Goal: Book appointment/travel/reservation

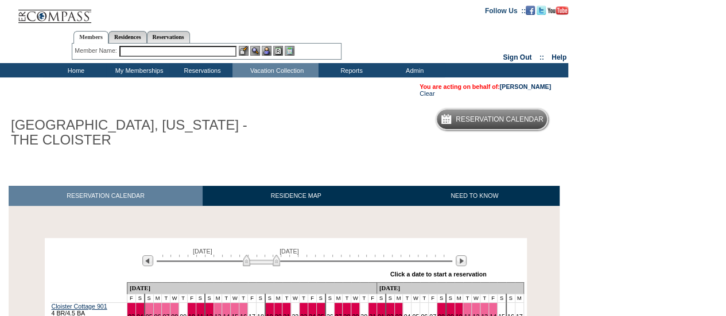
scroll to position [139, 0]
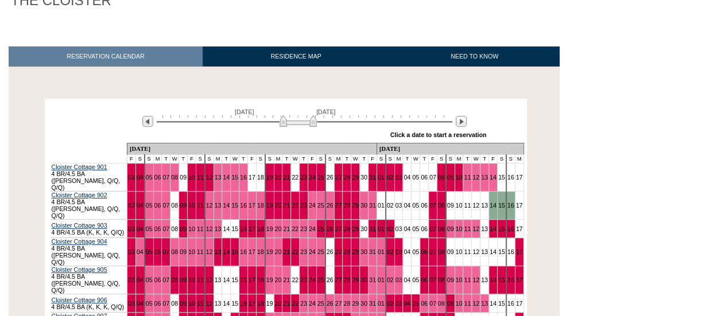
drag, startPoint x: 256, startPoint y: 126, endPoint x: 293, endPoint y: 125, distance: 36.7
click at [293, 125] on img at bounding box center [298, 120] width 37 height 11
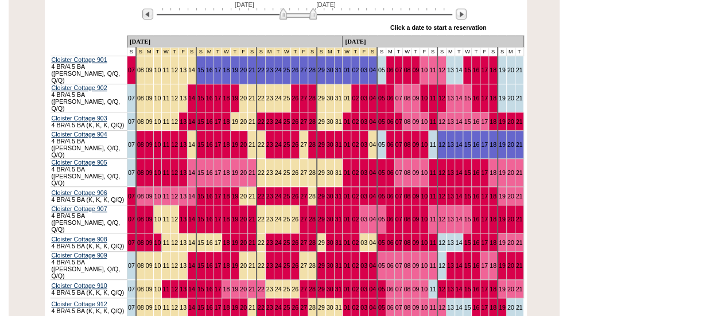
scroll to position [247, 0]
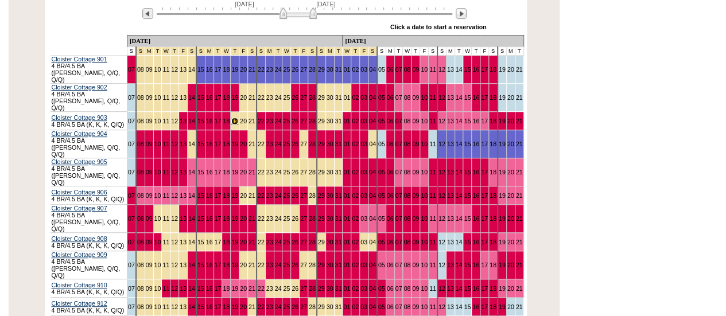
click at [231, 118] on link "19" at bounding box center [234, 121] width 7 height 7
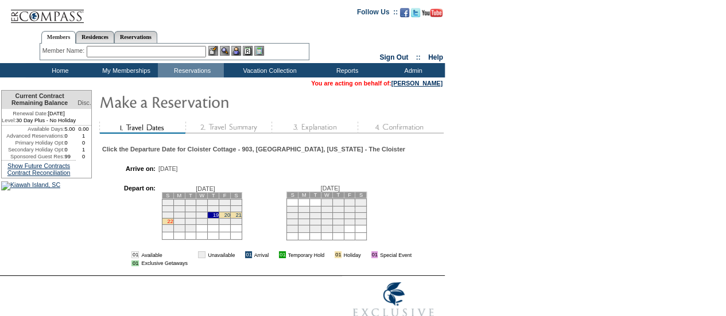
click at [173, 224] on link "22" at bounding box center [170, 222] width 6 height 6
